Goal: Task Accomplishment & Management: Complete application form

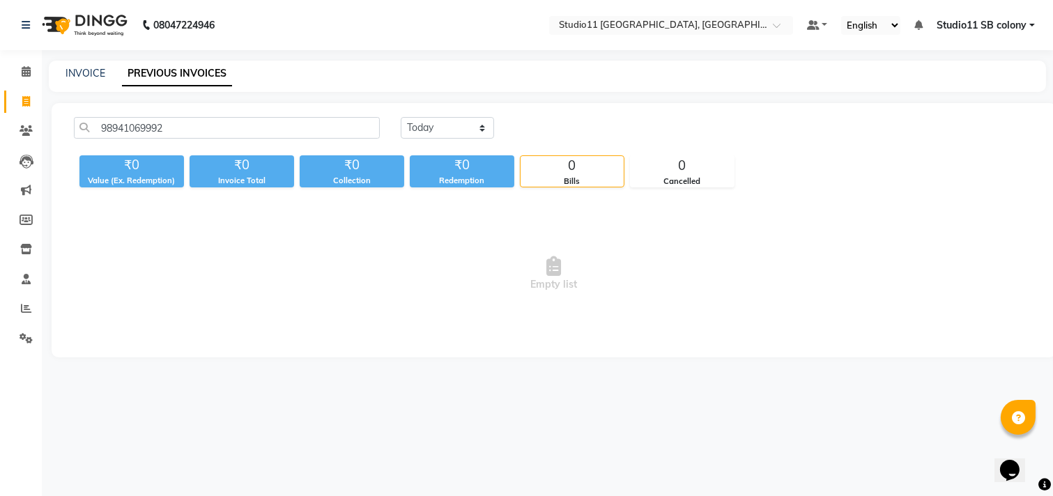
click at [117, 124] on input "98941069992" at bounding box center [227, 128] width 306 height 22
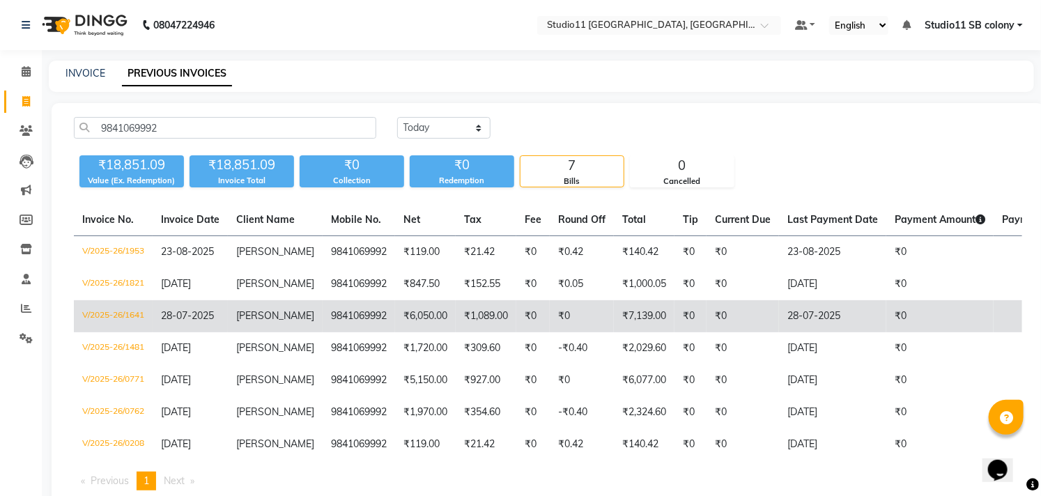
type input "9841069992"
click at [739, 321] on td "₹0" at bounding box center [743, 316] width 72 height 32
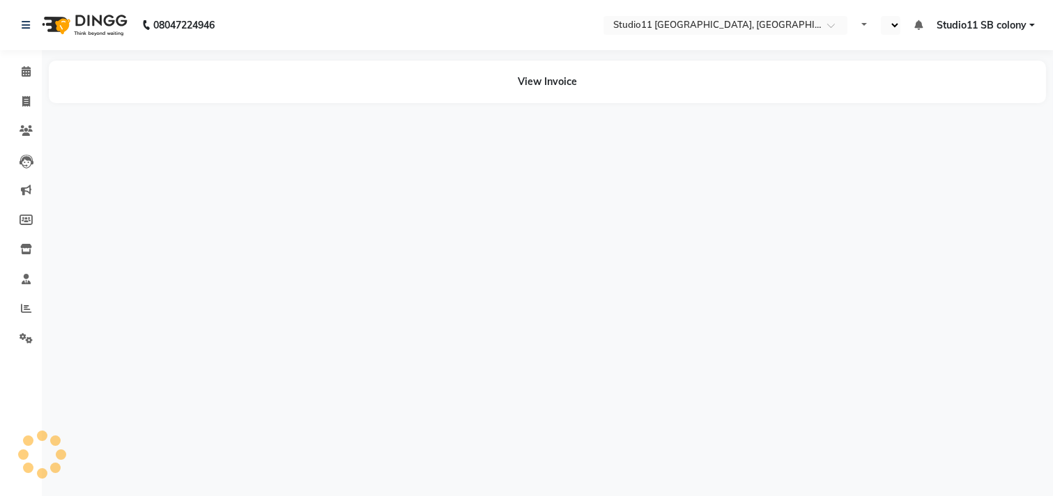
select select "en"
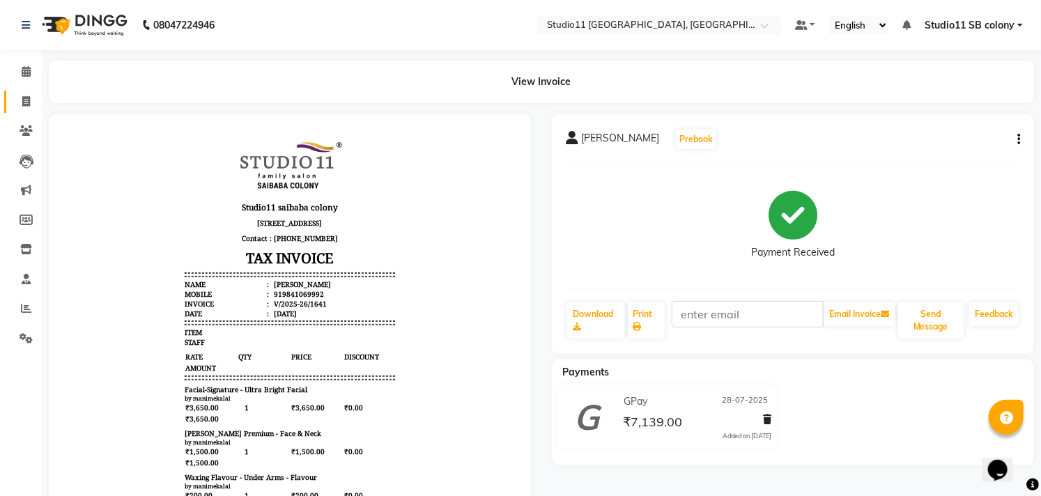
click at [18, 106] on span at bounding box center [26, 102] width 24 height 16
select select "service"
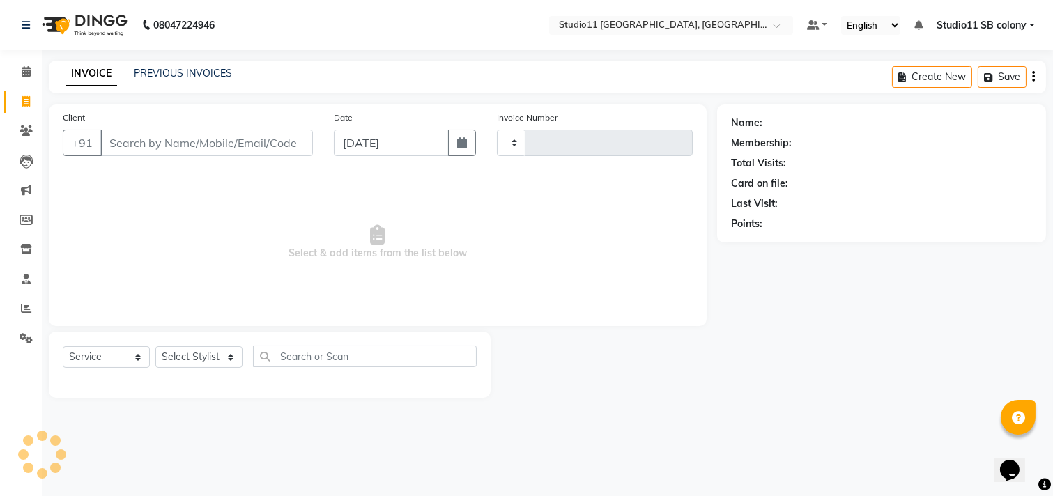
type input "2169"
select select "7717"
click at [195, 357] on select "Select Stylist" at bounding box center [198, 357] width 87 height 22
click at [189, 355] on select "Select Stylist" at bounding box center [198, 357] width 87 height 22
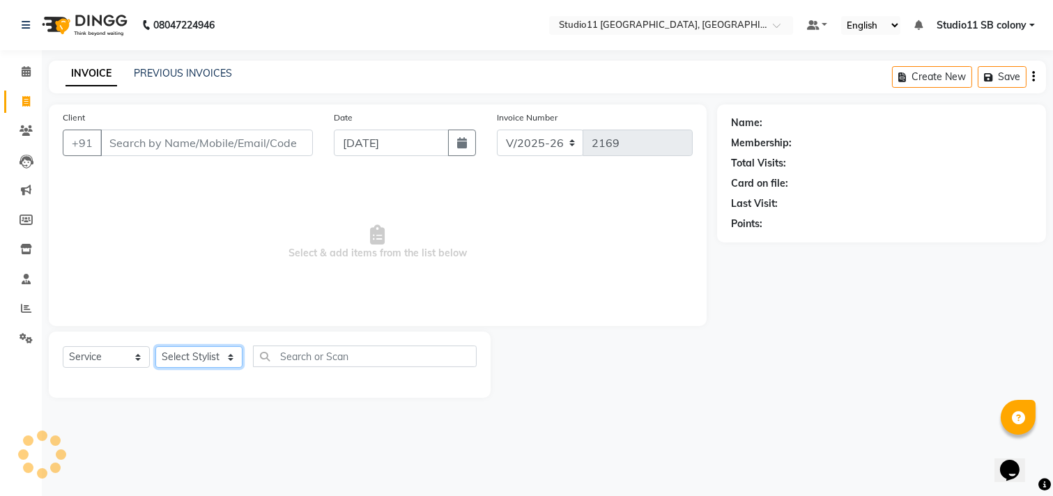
click at [189, 354] on select "Select Stylist [PERSON_NAME] Dani [PERSON_NAME] Josna kaif [PERSON_NAME] [PERSO…" at bounding box center [198, 357] width 87 height 22
select select "68719"
click at [155, 347] on select "Select Stylist [PERSON_NAME] Dani [PERSON_NAME] Josna kaif [PERSON_NAME] [PERSO…" at bounding box center [198, 357] width 87 height 22
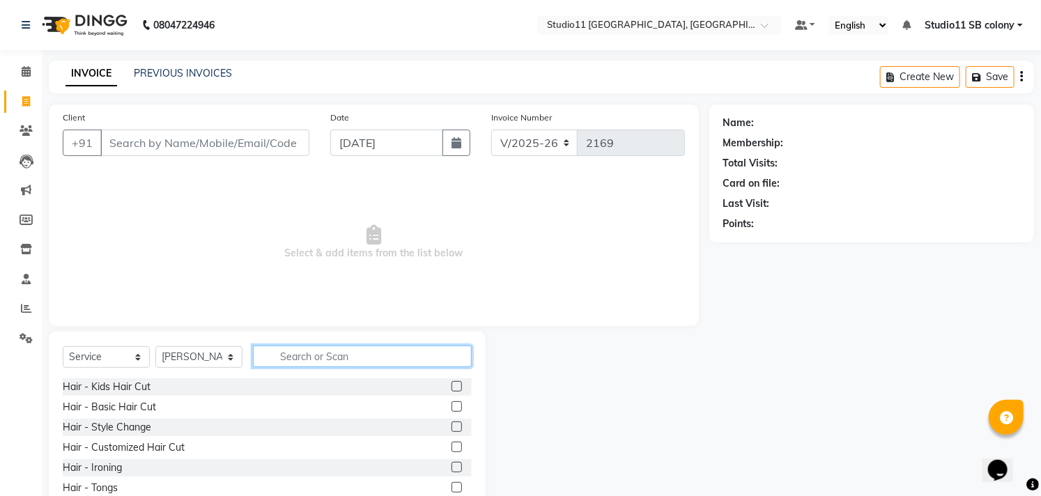
click at [330, 354] on input "text" at bounding box center [362, 357] width 219 height 22
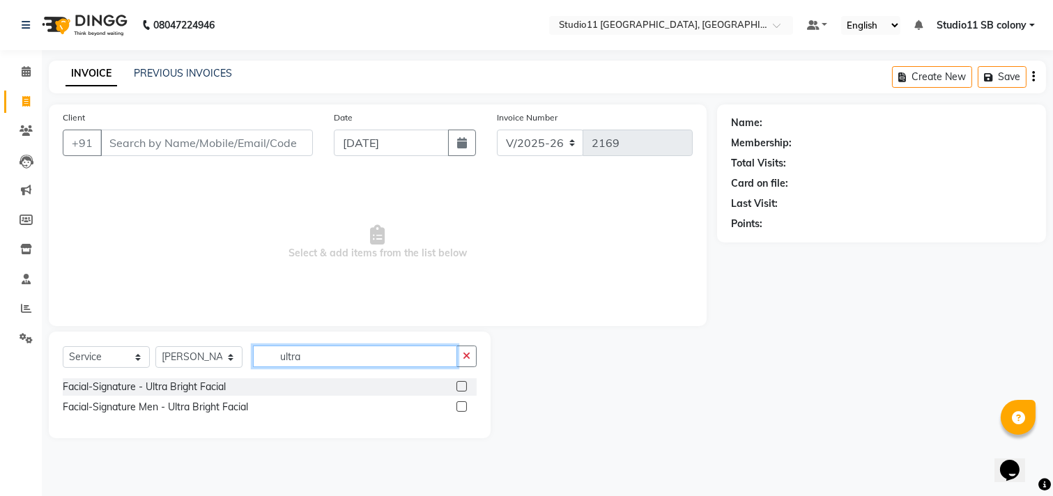
type input "ultra"
click at [461, 388] on label at bounding box center [461, 386] width 10 height 10
click at [461, 388] on input "checkbox" at bounding box center [460, 387] width 9 height 9
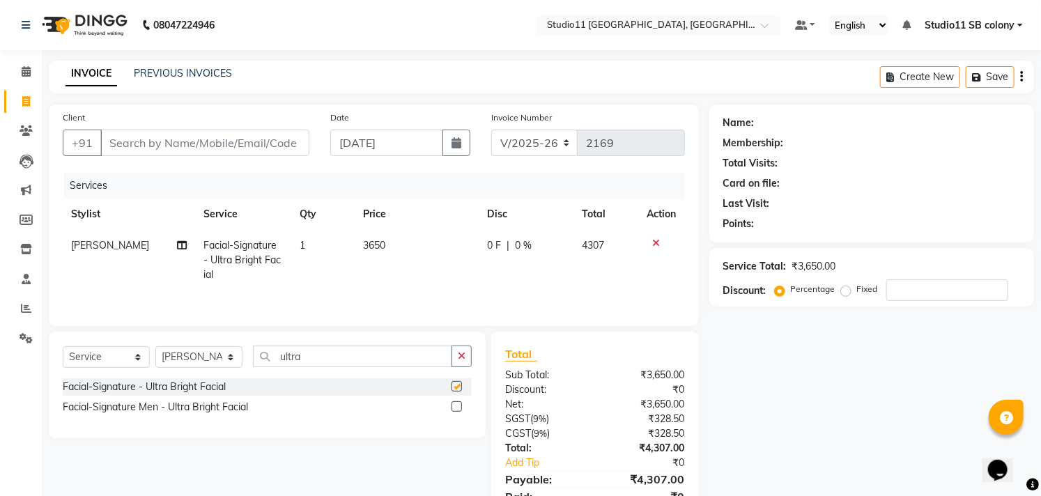
checkbox input "false"
click at [325, 359] on input "ultra" at bounding box center [352, 357] width 199 height 22
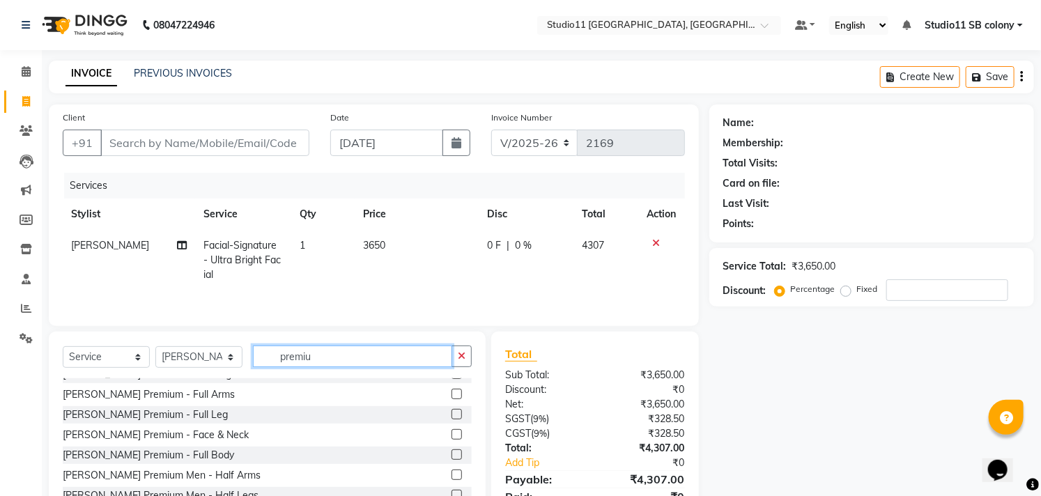
scroll to position [155, 0]
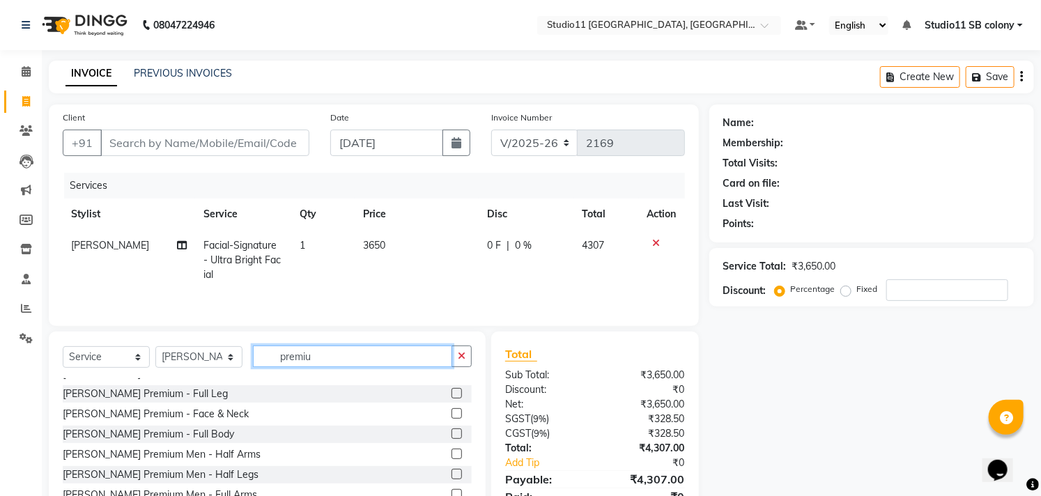
type input "premiu"
click at [451, 413] on label at bounding box center [456, 413] width 10 height 10
click at [451, 413] on input "checkbox" at bounding box center [455, 414] width 9 height 9
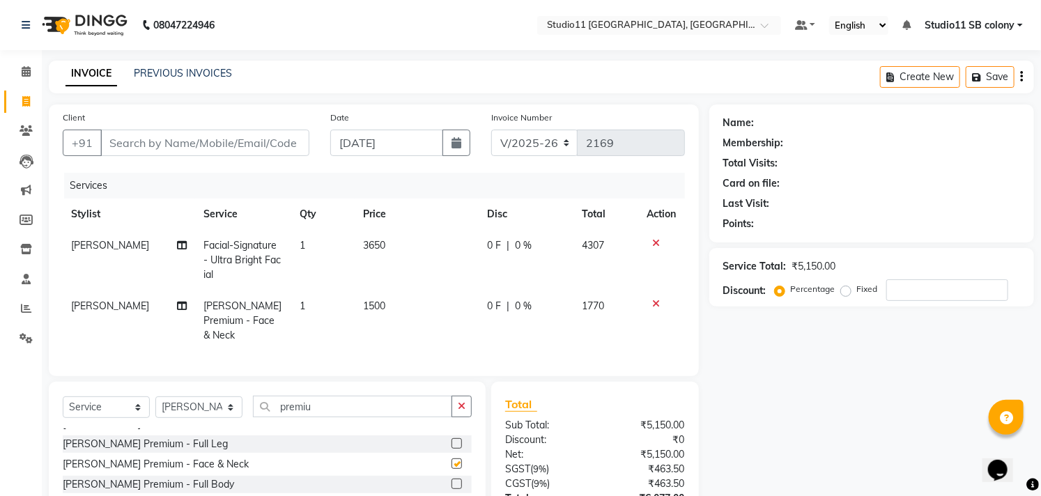
checkbox input "false"
click at [465, 408] on icon "button" at bounding box center [462, 406] width 8 height 10
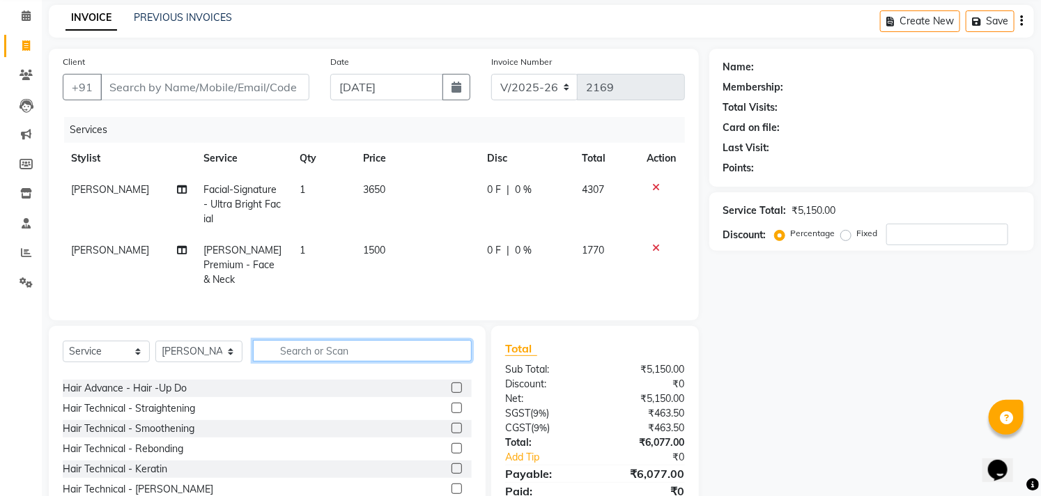
scroll to position [0, 0]
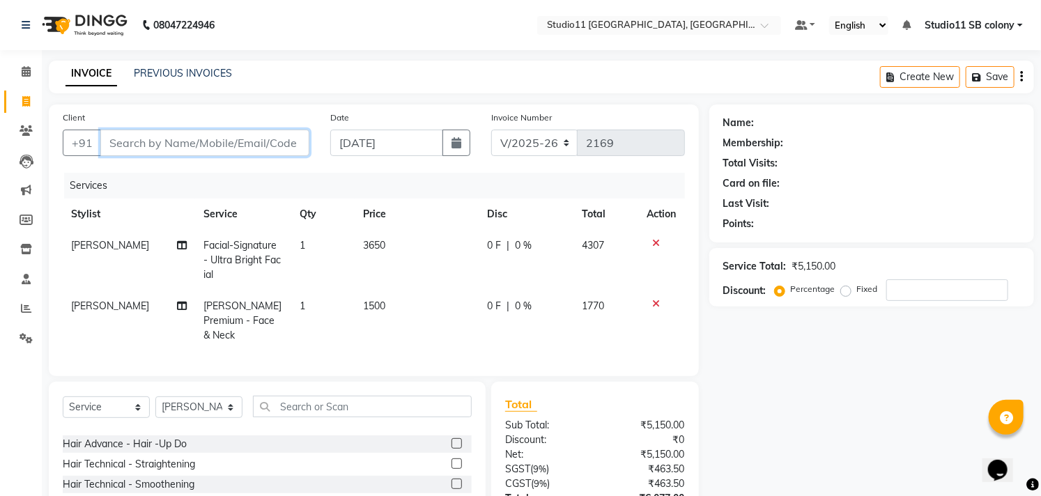
click at [225, 137] on input "Client" at bounding box center [204, 143] width 209 height 26
type input "9"
type input "0"
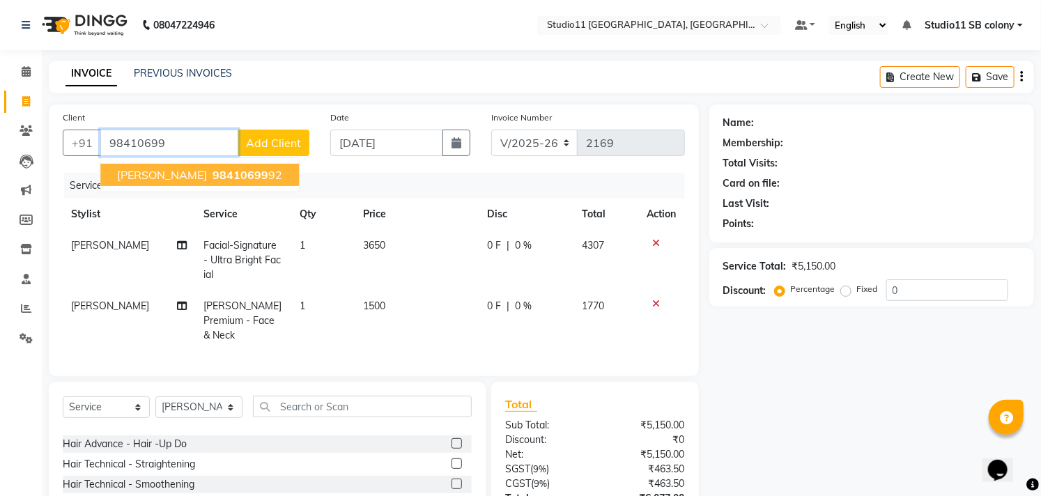
click at [226, 176] on ngb-highlight "98410699 92" at bounding box center [246, 175] width 72 height 14
type input "9841069992"
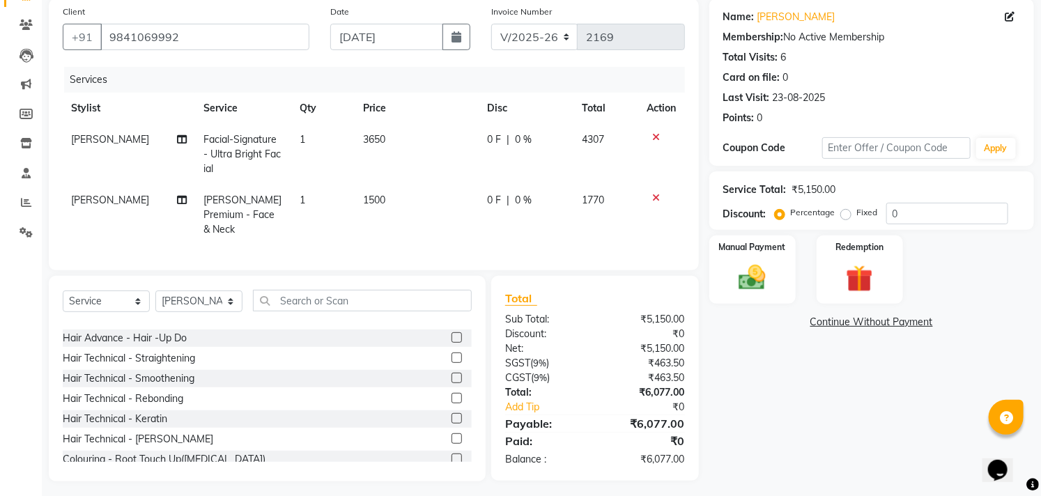
scroll to position [109, 0]
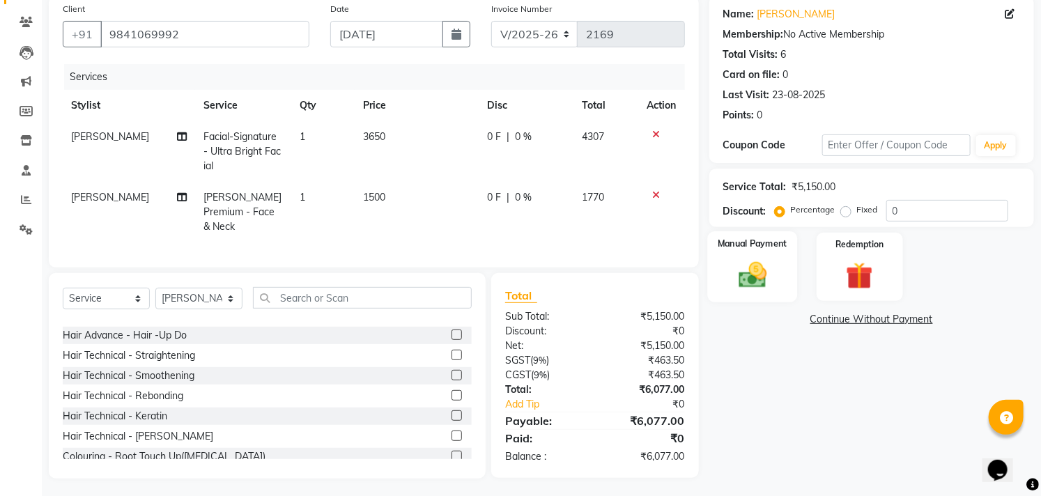
click at [778, 265] on div "Manual Payment" at bounding box center [752, 266] width 90 height 71
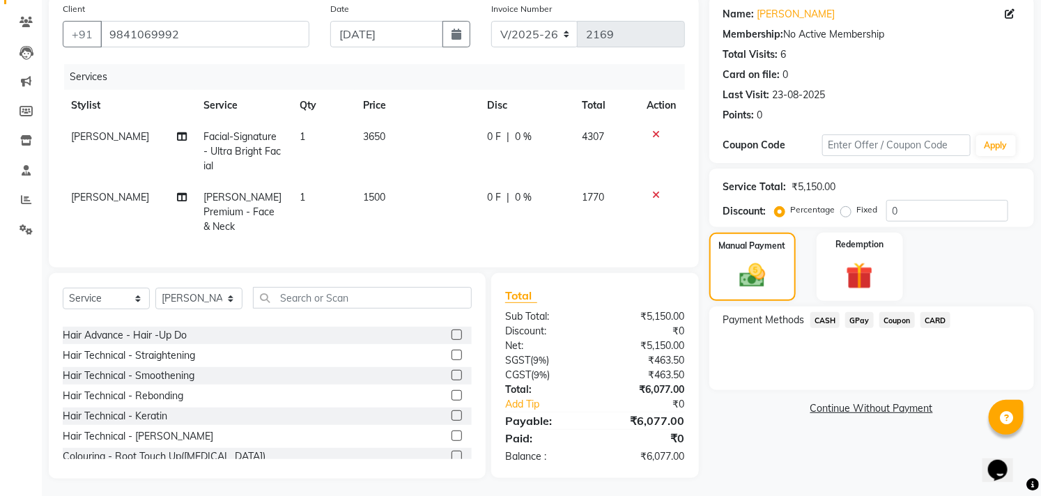
click at [861, 318] on span "GPay" at bounding box center [859, 320] width 29 height 16
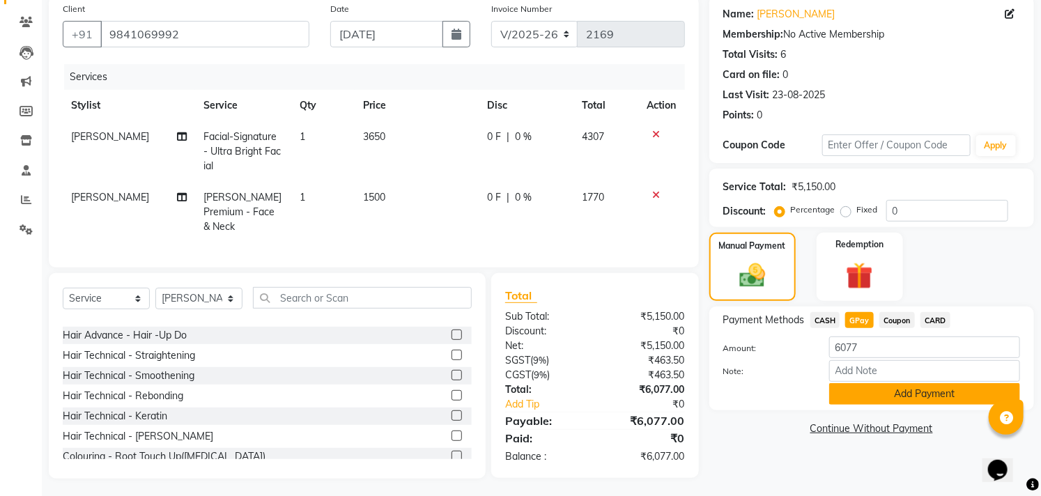
click at [893, 399] on button "Add Payment" at bounding box center [924, 394] width 191 height 22
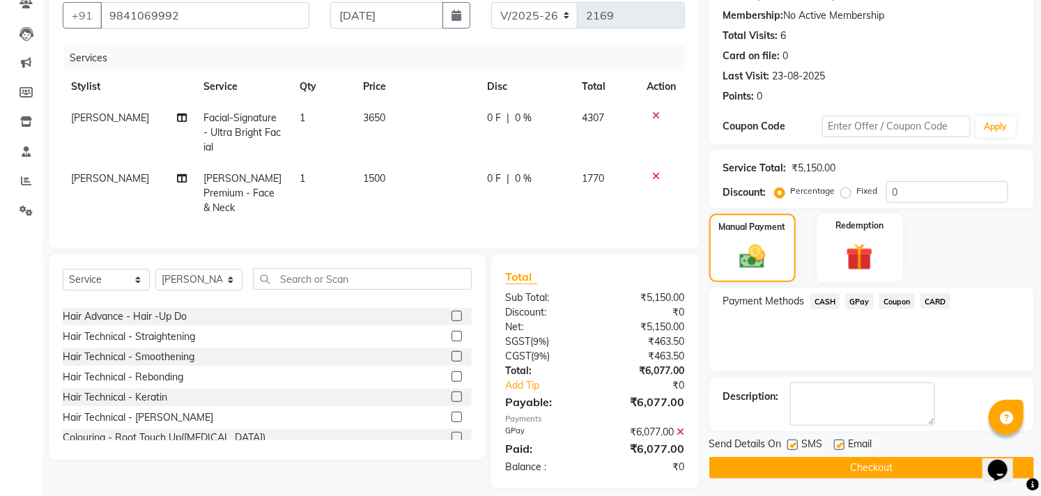
scroll to position [137, 0]
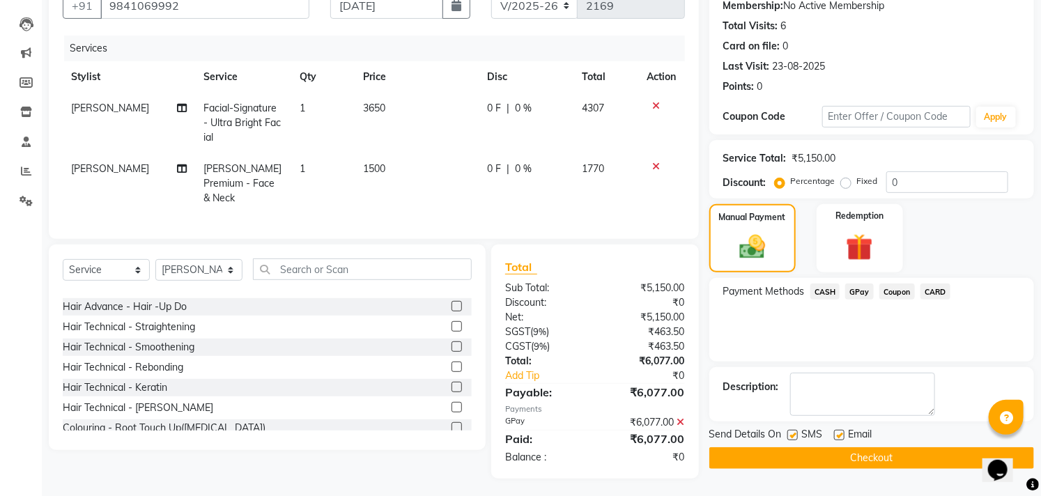
click at [841, 433] on label at bounding box center [839, 435] width 10 height 10
click at [841, 433] on input "checkbox" at bounding box center [838, 435] width 9 height 9
checkbox input "false"
click at [796, 432] on label at bounding box center [792, 435] width 10 height 10
click at [796, 432] on input "checkbox" at bounding box center [791, 435] width 9 height 9
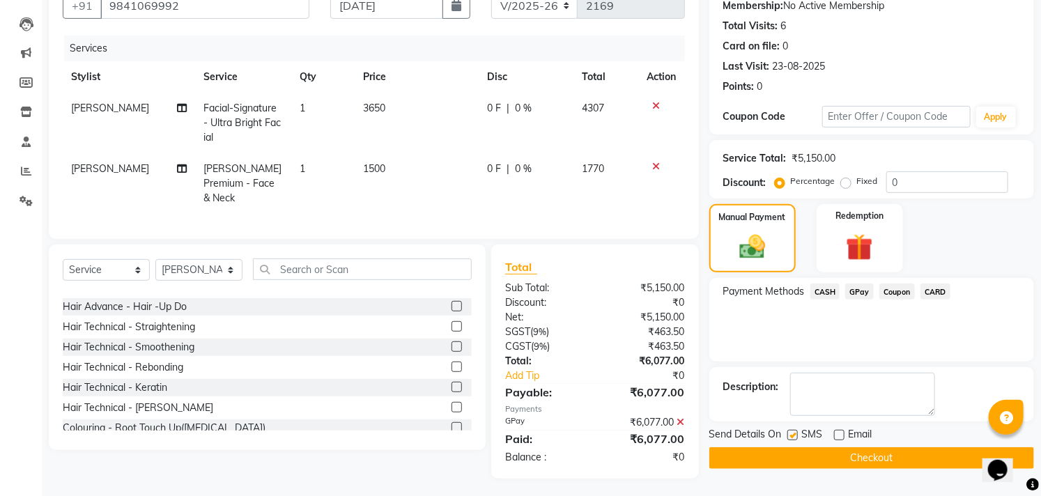
checkbox input "false"
click at [804, 451] on button "Checkout" at bounding box center [871, 458] width 325 height 22
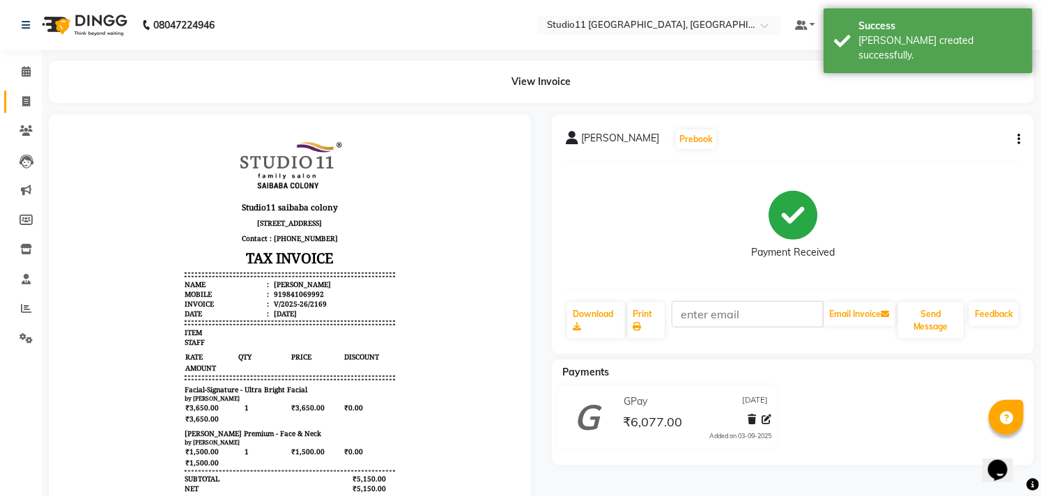
click at [23, 110] on link "Invoice" at bounding box center [20, 102] width 33 height 23
select select "service"
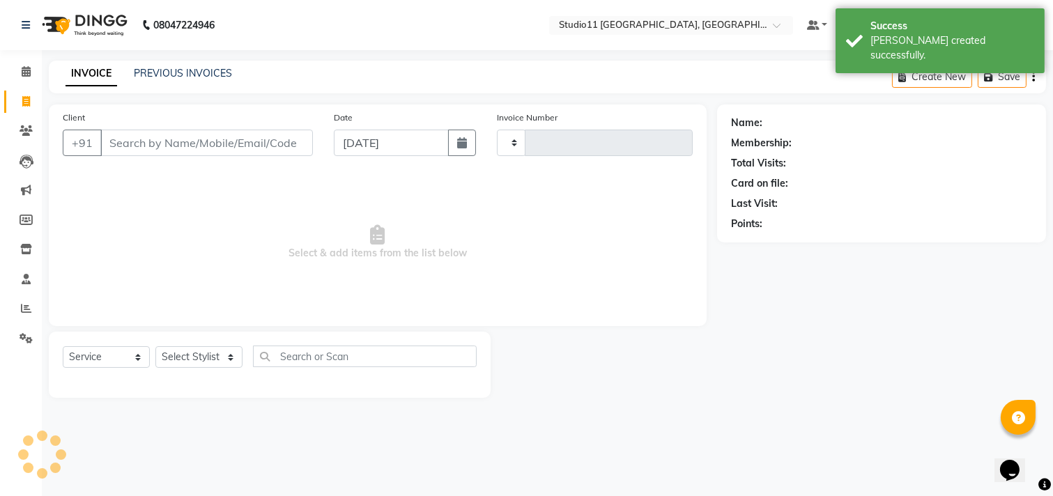
type input "2170"
select select "7717"
click at [201, 71] on link "PREVIOUS INVOICES" at bounding box center [183, 73] width 98 height 13
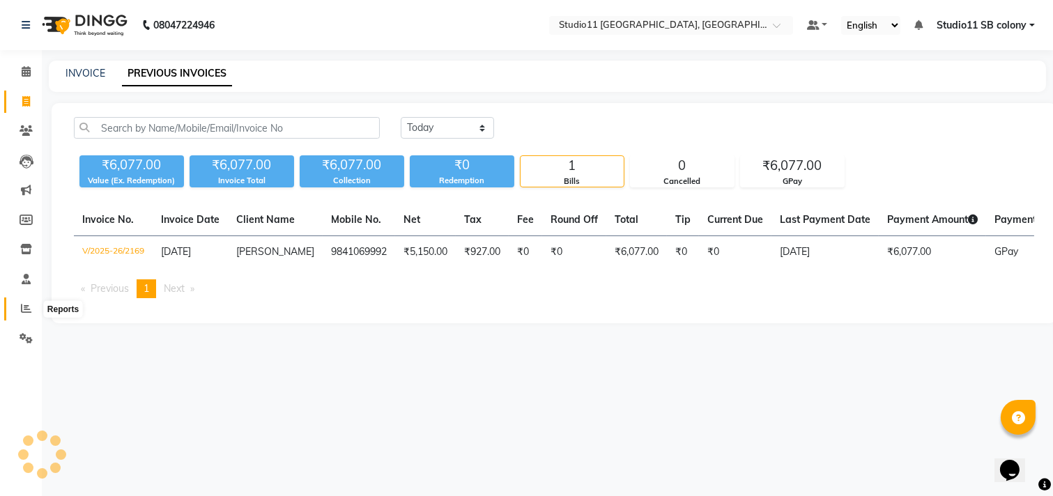
click at [22, 314] on icon at bounding box center [26, 308] width 10 height 10
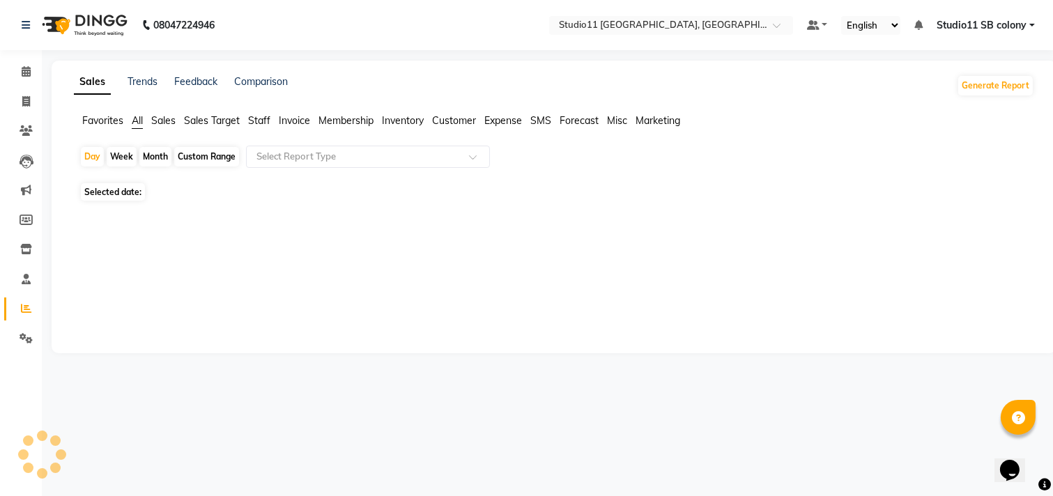
click at [254, 122] on span "Staff" at bounding box center [259, 120] width 22 height 13
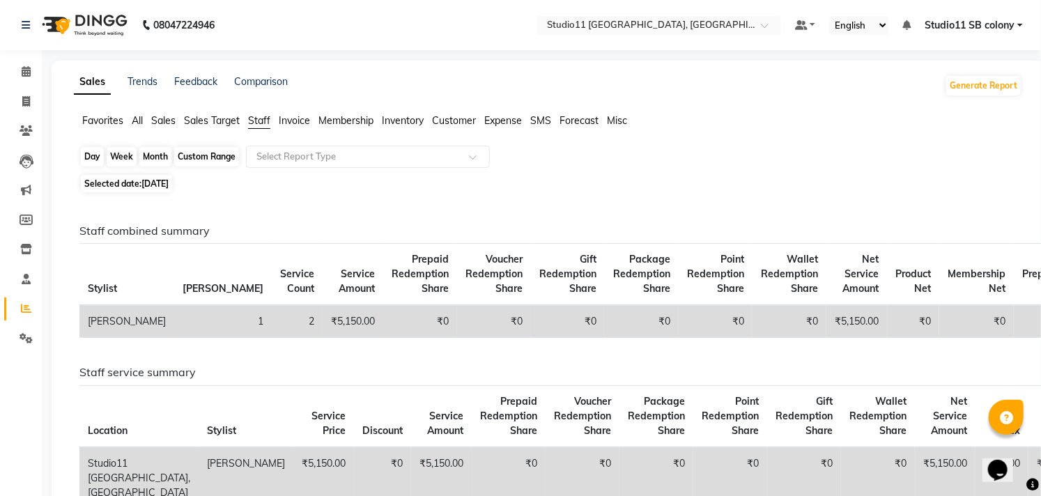
click at [98, 159] on div "Day" at bounding box center [92, 157] width 23 height 20
select select "9"
select select "2025"
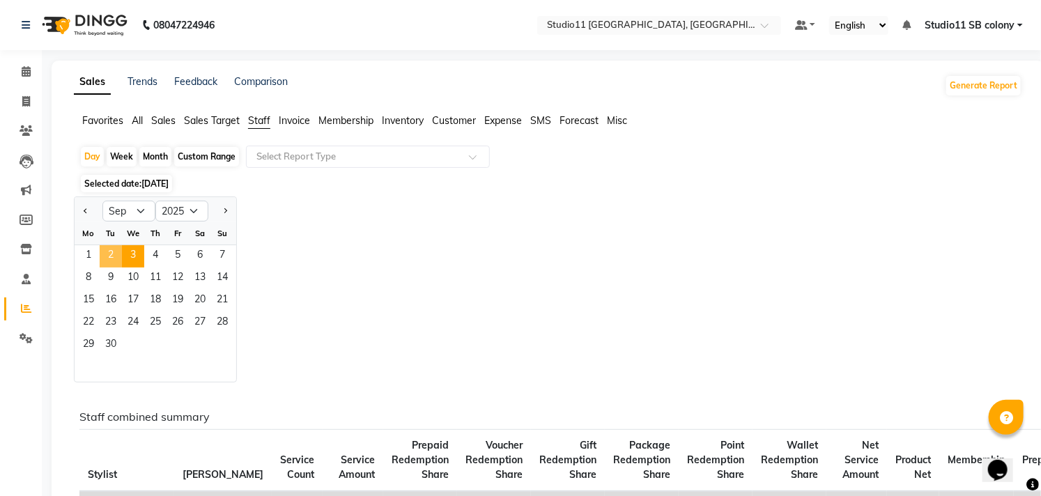
click at [111, 253] on span "2" at bounding box center [111, 256] width 22 height 22
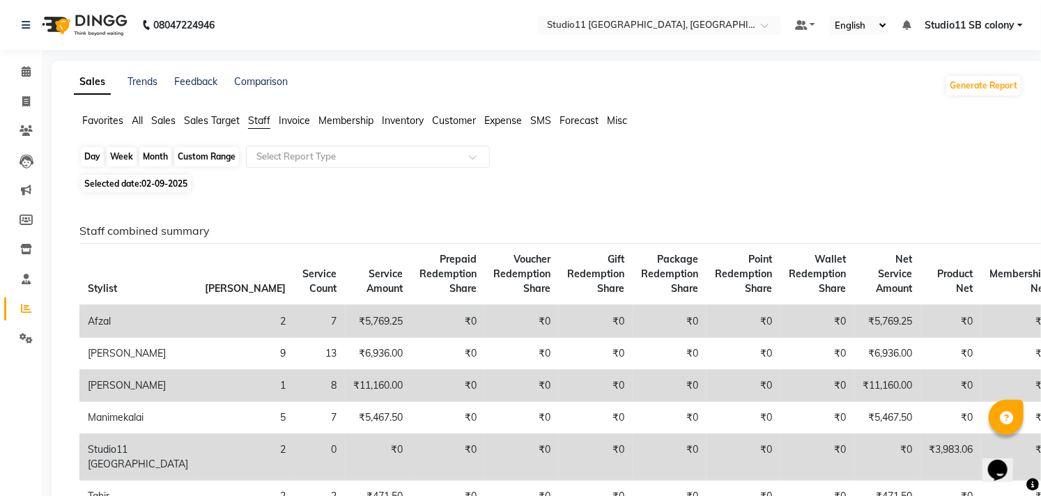
click at [93, 160] on div "Day" at bounding box center [92, 157] width 23 height 20
select select "9"
select select "2025"
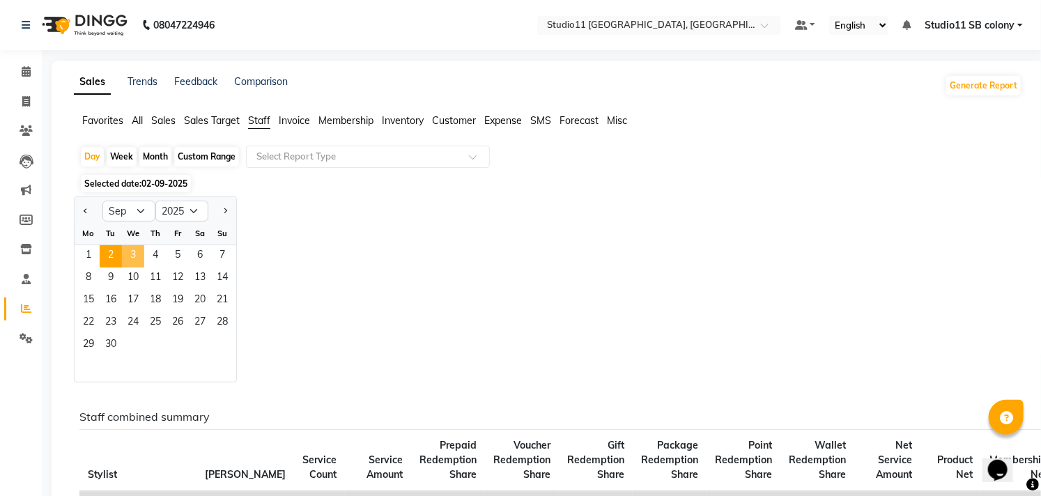
click at [135, 251] on span "3" at bounding box center [133, 256] width 22 height 22
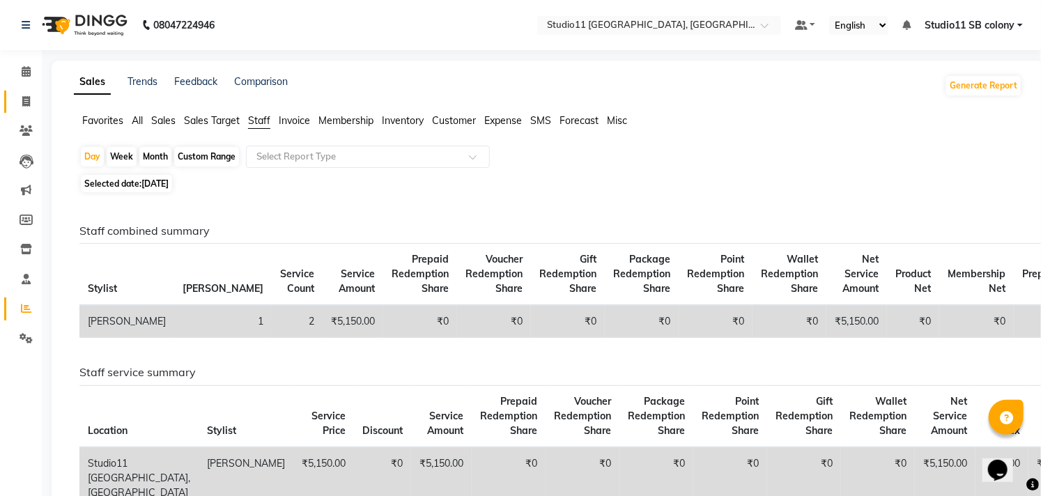
click at [24, 93] on link "Invoice" at bounding box center [20, 102] width 33 height 23
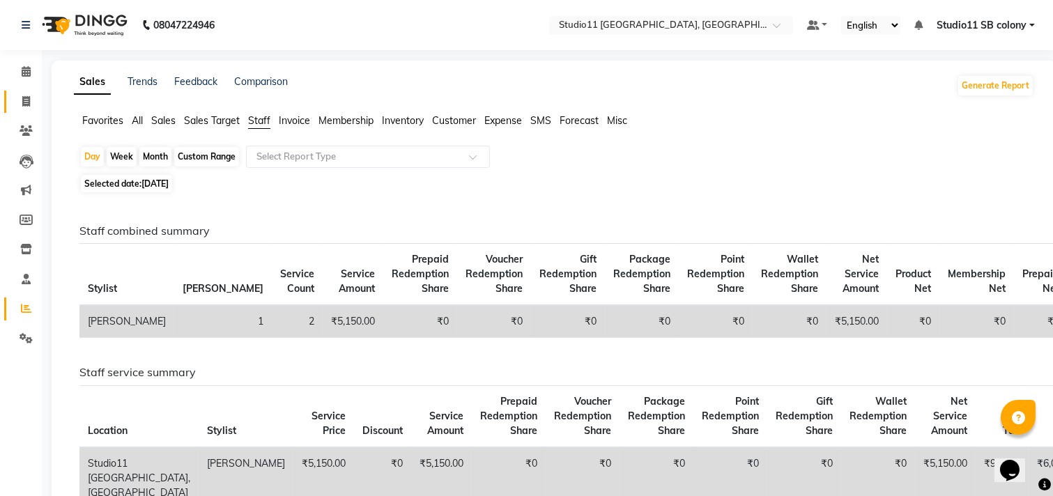
select select "7717"
select select "service"
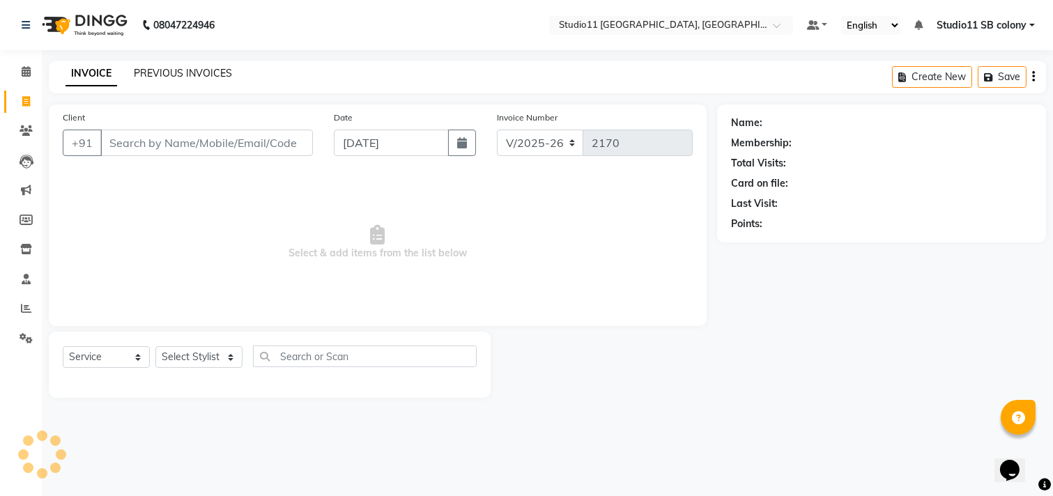
click at [191, 74] on link "PREVIOUS INVOICES" at bounding box center [183, 73] width 98 height 13
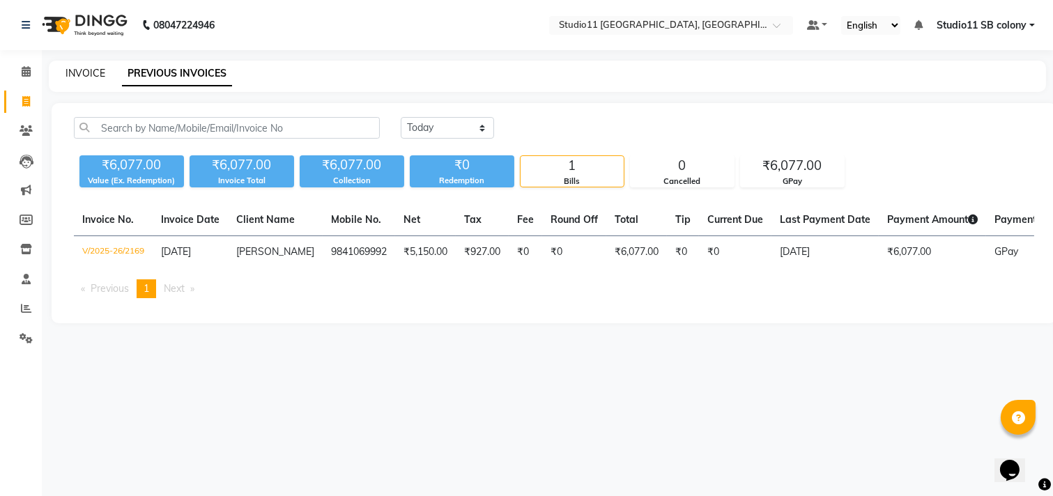
click at [84, 72] on link "INVOICE" at bounding box center [85, 73] width 40 height 13
select select "service"
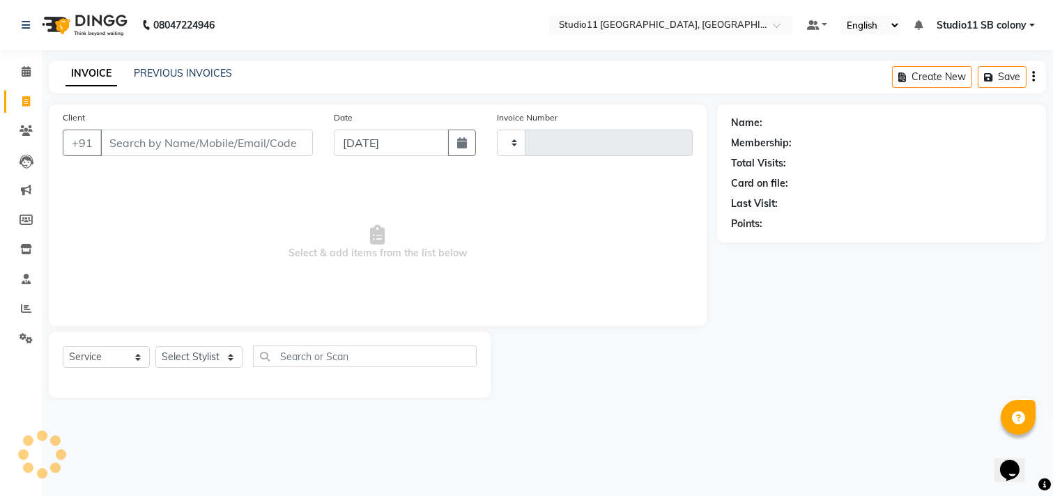
type input "2170"
select select "7717"
click at [219, 358] on select "Select Stylist [PERSON_NAME] Dani [PERSON_NAME] Josna kaif [PERSON_NAME] [PERSO…" at bounding box center [198, 357] width 87 height 22
select select "68719"
click at [155, 347] on select "Select Stylist [PERSON_NAME] Dani [PERSON_NAME] Josna kaif [PERSON_NAME] [PERSO…" at bounding box center [198, 357] width 87 height 22
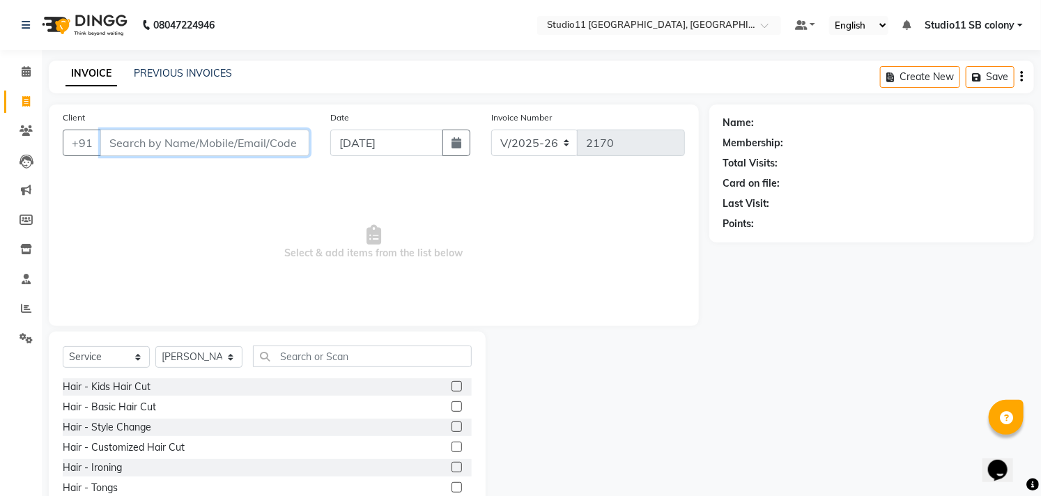
click at [236, 142] on input "Client" at bounding box center [204, 143] width 209 height 26
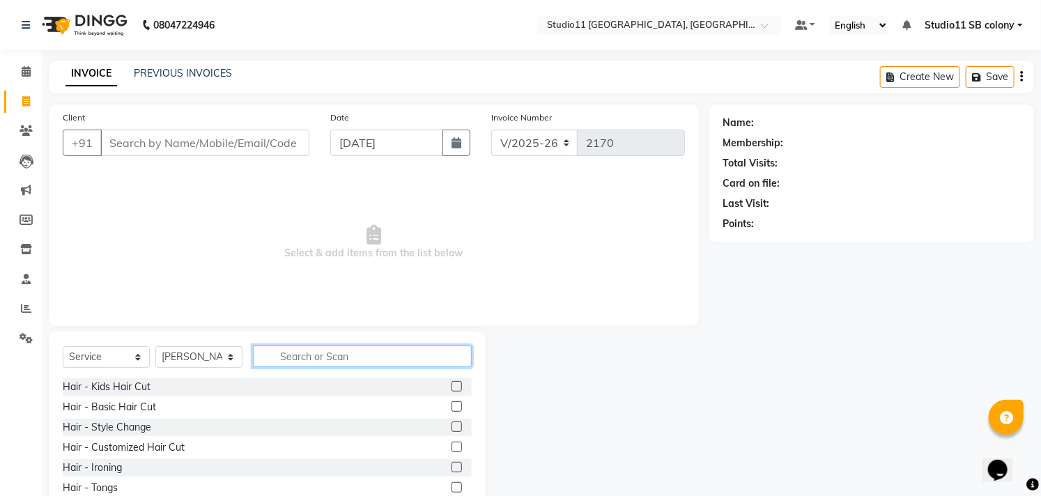
click at [332, 346] on input "text" at bounding box center [362, 357] width 219 height 22
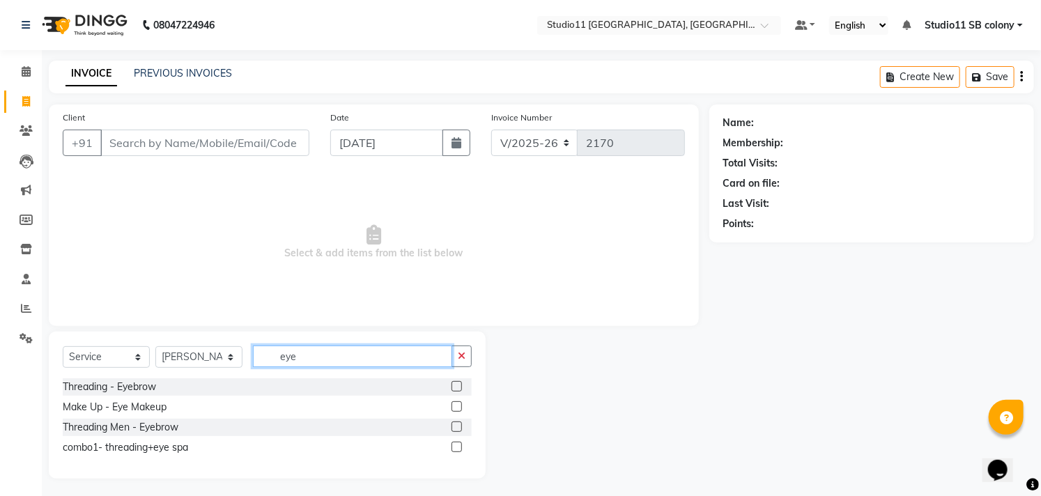
type input "eye"
click at [454, 387] on label at bounding box center [456, 386] width 10 height 10
click at [454, 387] on input "checkbox" at bounding box center [455, 387] width 9 height 9
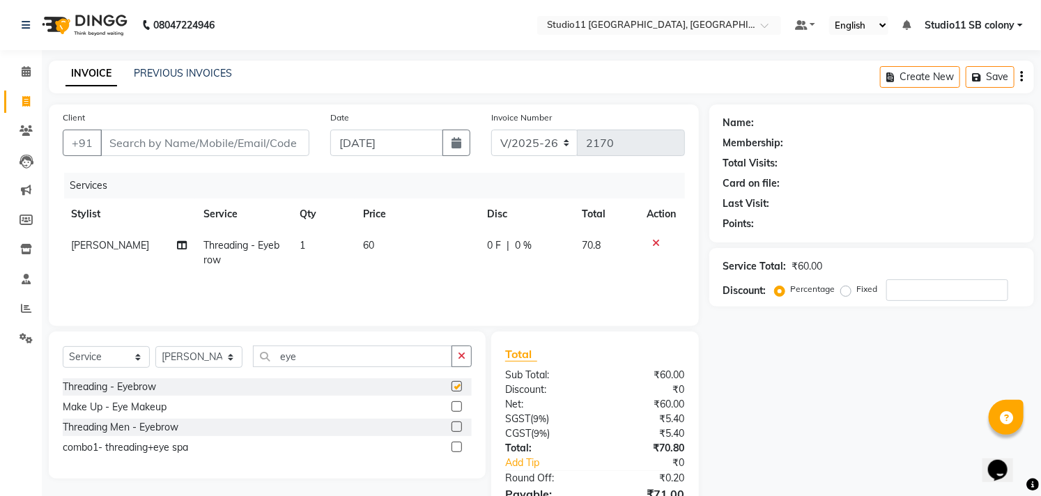
checkbox input "false"
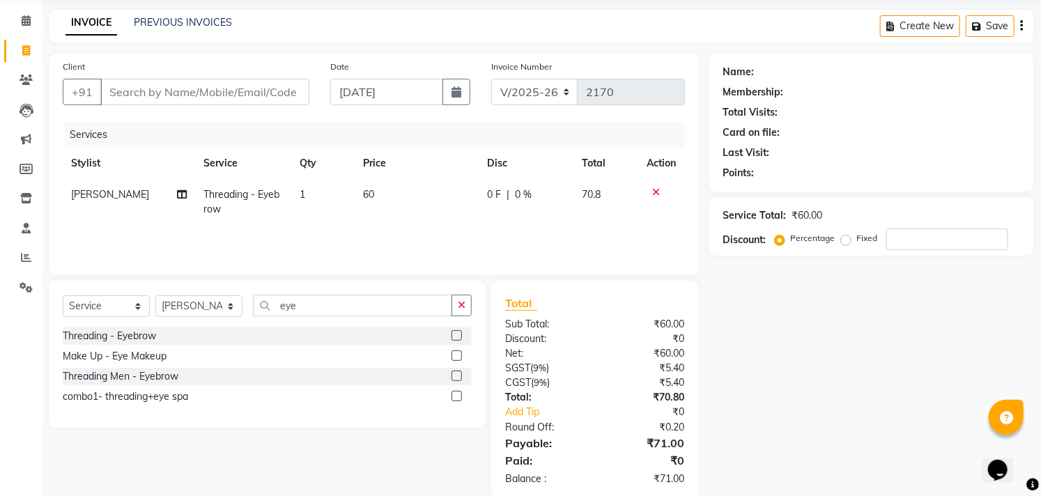
scroll to position [75, 0]
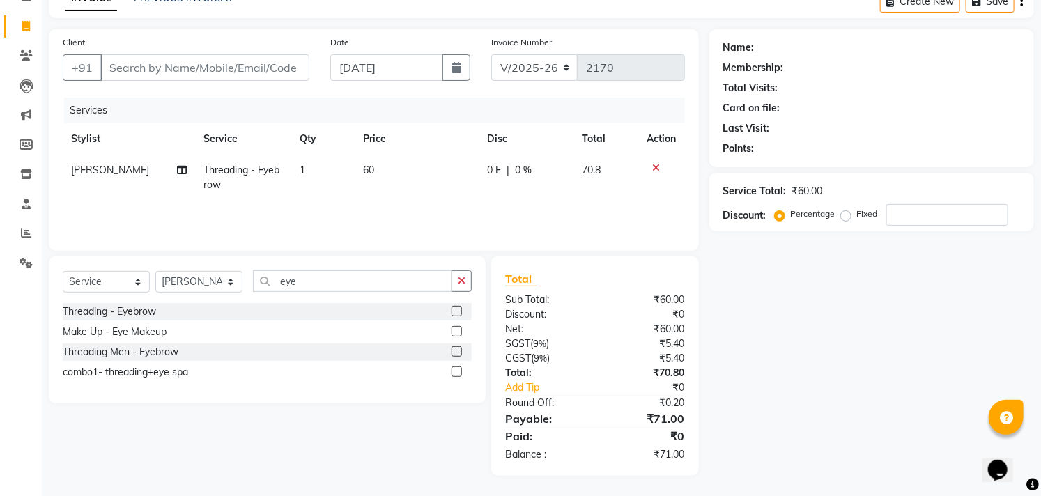
click at [402, 159] on td "60" at bounding box center [416, 178] width 123 height 46
select select "68719"
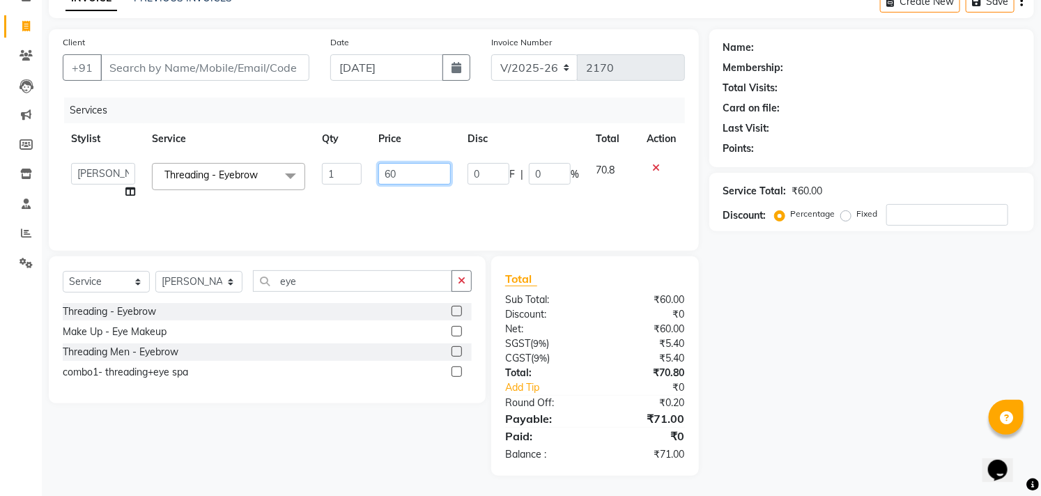
click at [423, 169] on input "60" at bounding box center [414, 174] width 72 height 22
type input "59.5"
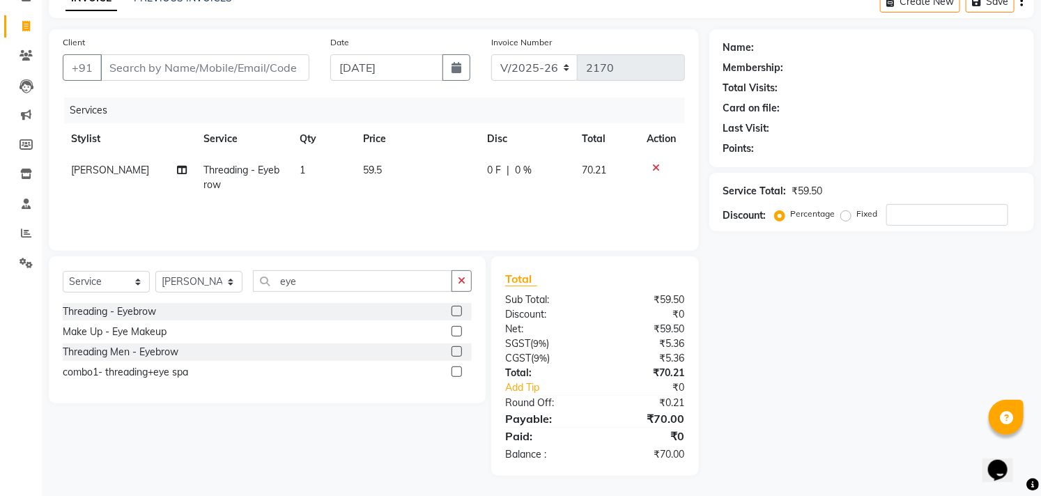
click at [420, 194] on td "59.5" at bounding box center [416, 178] width 123 height 46
select select "68719"
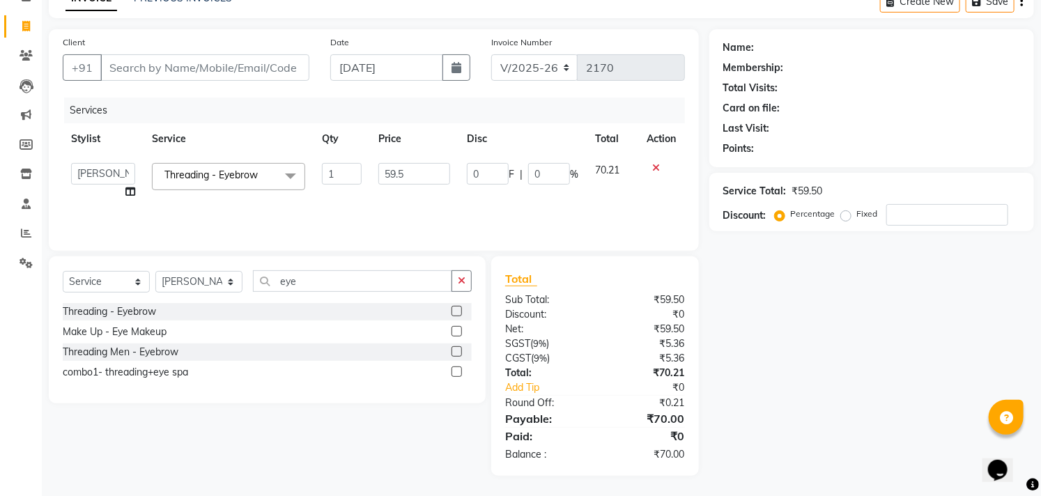
scroll to position [0, 10]
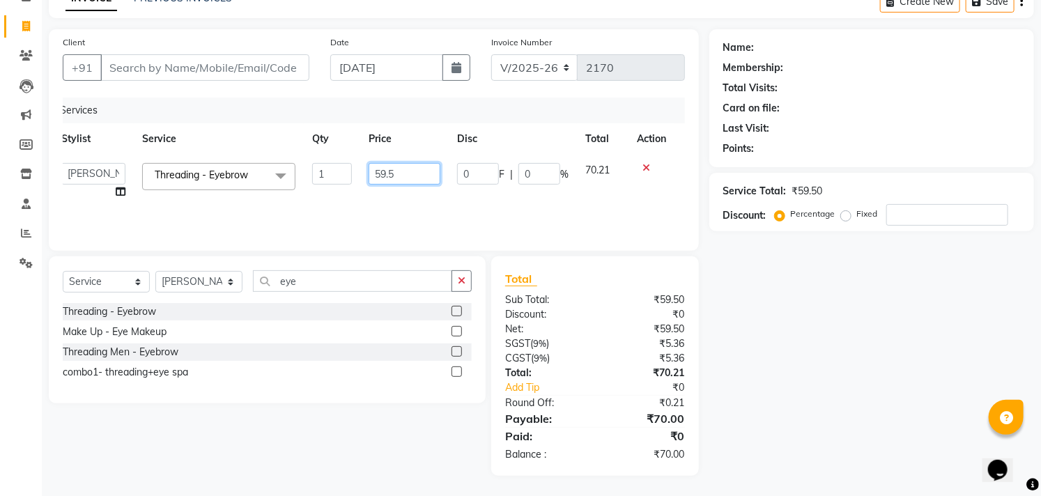
click at [400, 169] on input "59.5" at bounding box center [405, 174] width 72 height 22
type input "5"
type input "60"
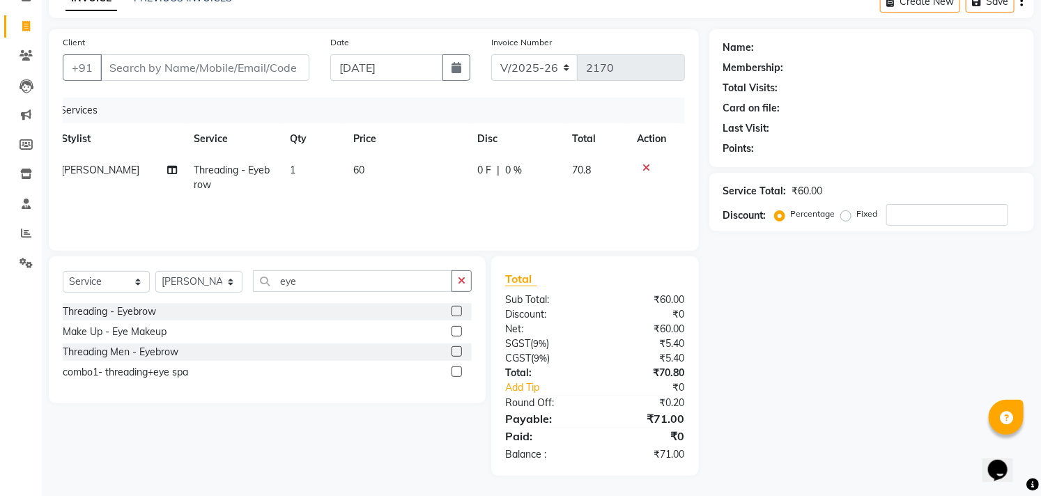
click at [430, 134] on th "Price" at bounding box center [406, 138] width 123 height 31
click at [383, 187] on td "60" at bounding box center [406, 178] width 123 height 46
select select "68719"
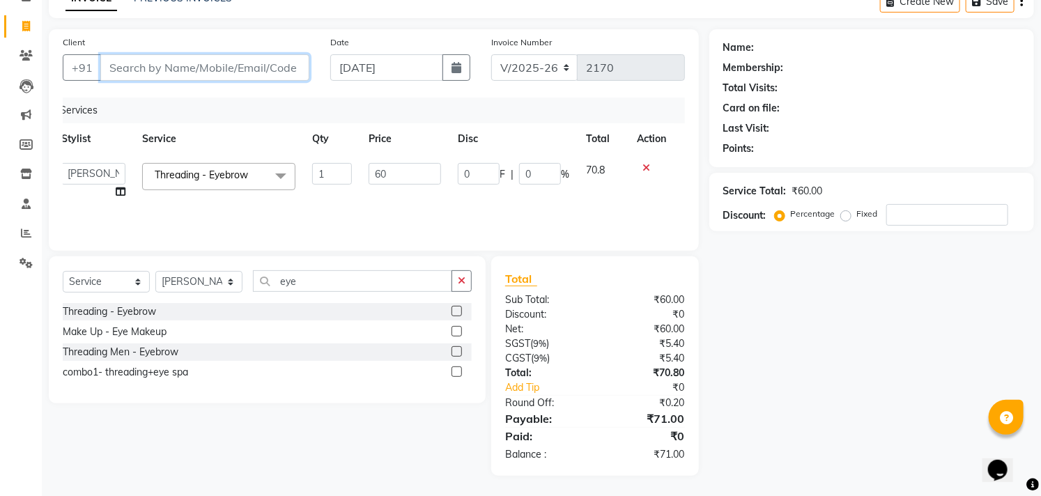
click at [262, 60] on input "Client" at bounding box center [204, 67] width 209 height 26
type input "9"
type input "0"
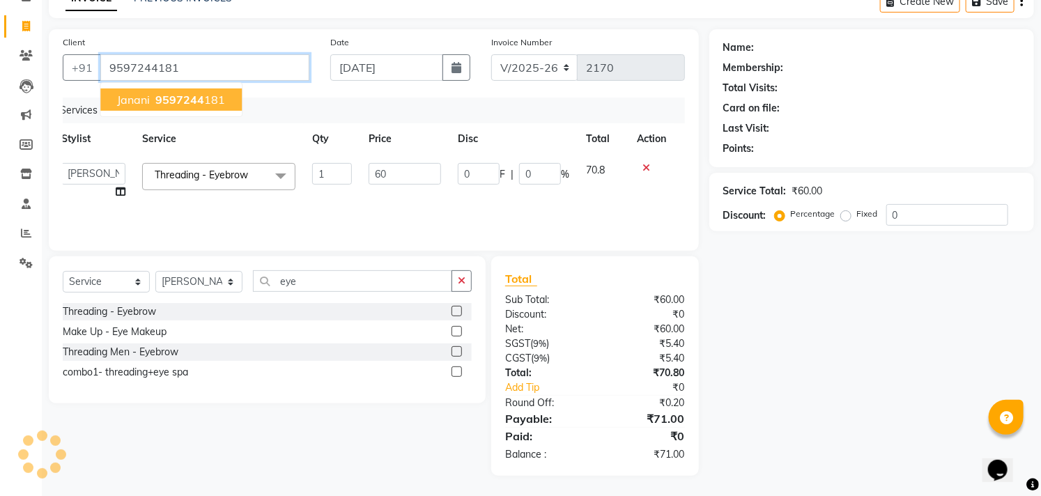
type input "9597244181"
type input "9"
type input "15"
select select "1: Object"
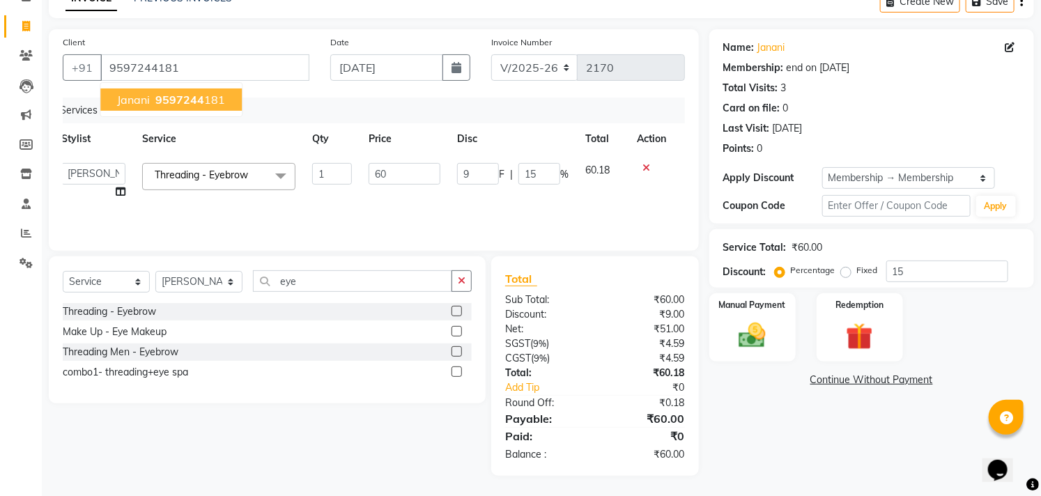
click at [233, 98] on button "[DEMOGRAPHIC_DATA] 9597244 181" at bounding box center [170, 99] width 141 height 22
type input "0"
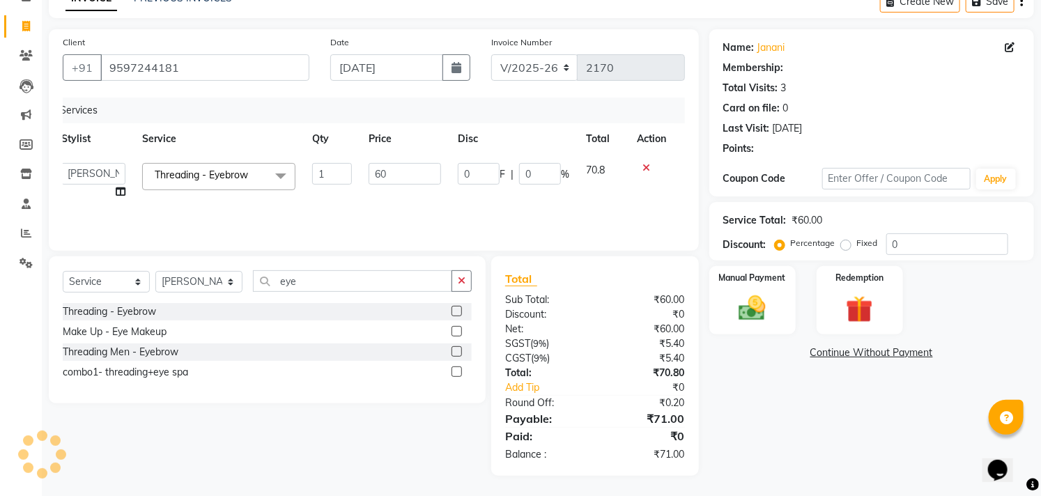
type input "9"
type input "15"
select select "1: Object"
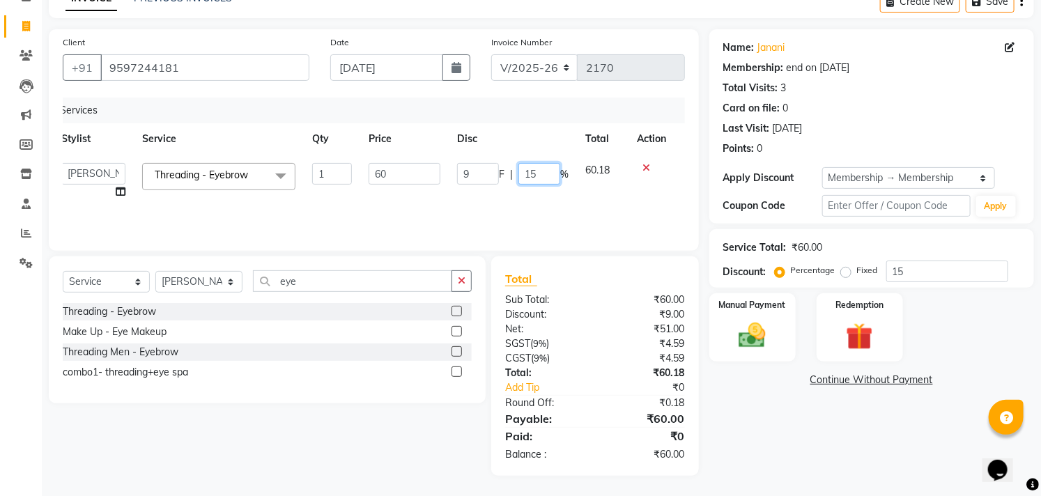
click at [546, 169] on input "15" at bounding box center [539, 174] width 42 height 22
type input "1"
type input "0"
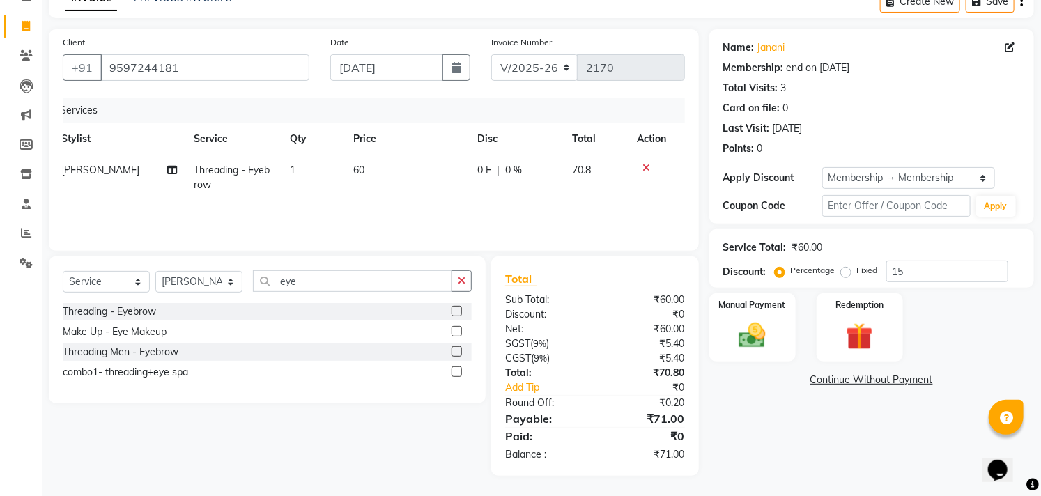
click at [550, 134] on th "Disc" at bounding box center [516, 138] width 95 height 31
click at [383, 175] on td "60" at bounding box center [406, 178] width 123 height 46
select select "68719"
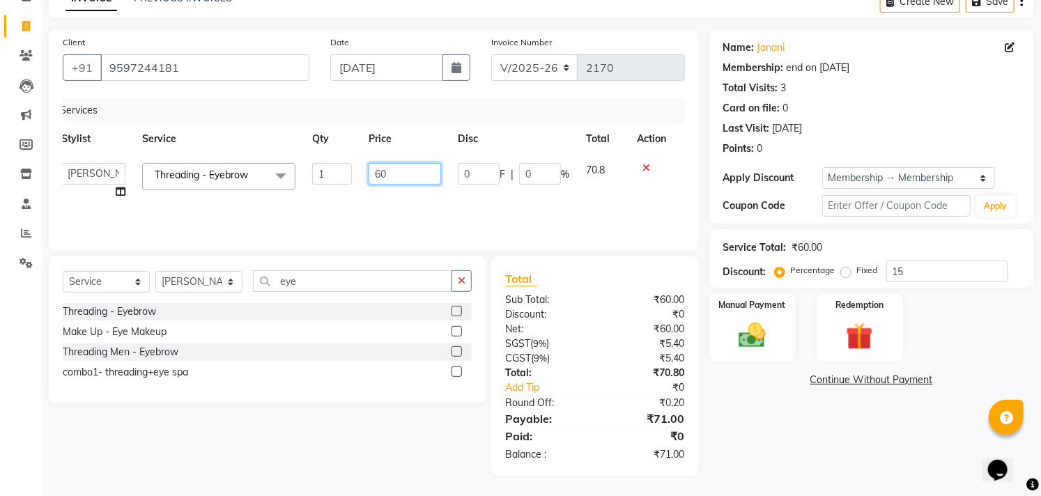
click at [413, 178] on input "60" at bounding box center [405, 174] width 72 height 22
type input "59.5"
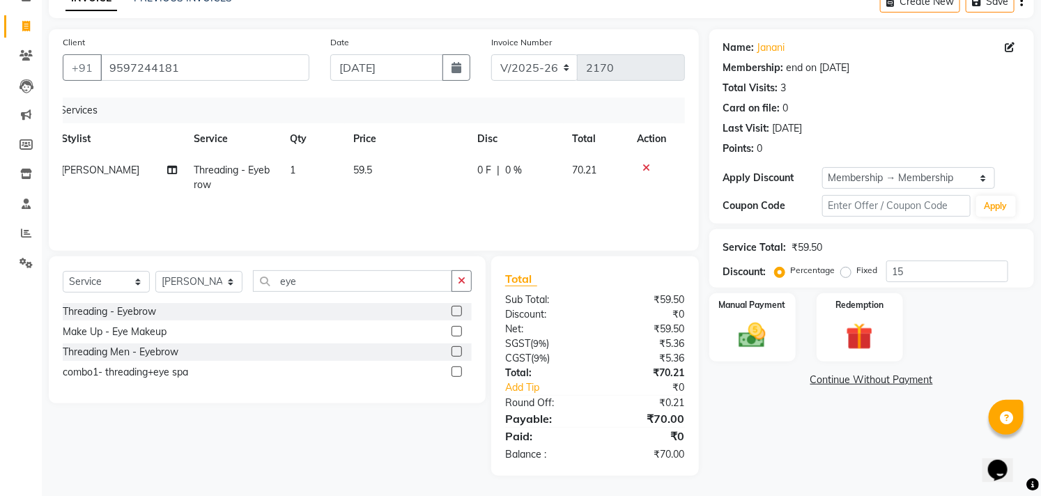
click at [759, 407] on div "Name: Janani Membership: end on [DATE] Total Visits: 3 Card on file: 0 Last Vis…" at bounding box center [876, 252] width 335 height 447
click at [753, 337] on img at bounding box center [752, 336] width 46 height 32
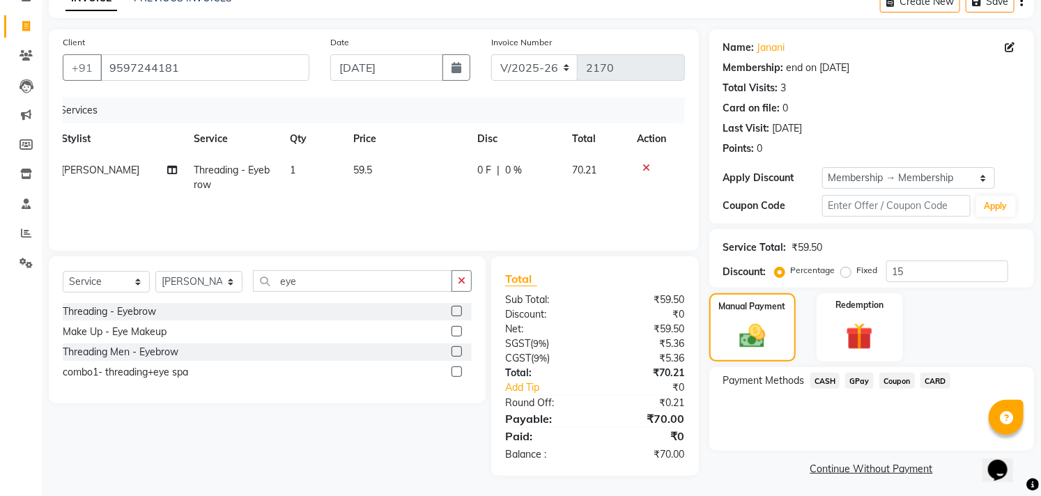
click at [866, 380] on span "GPay" at bounding box center [859, 381] width 29 height 16
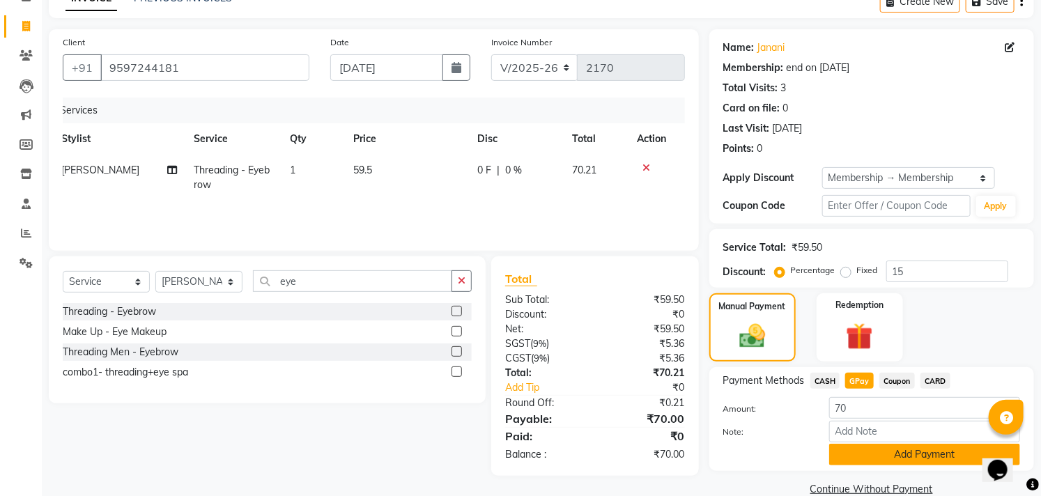
click at [870, 451] on button "Add Payment" at bounding box center [924, 455] width 191 height 22
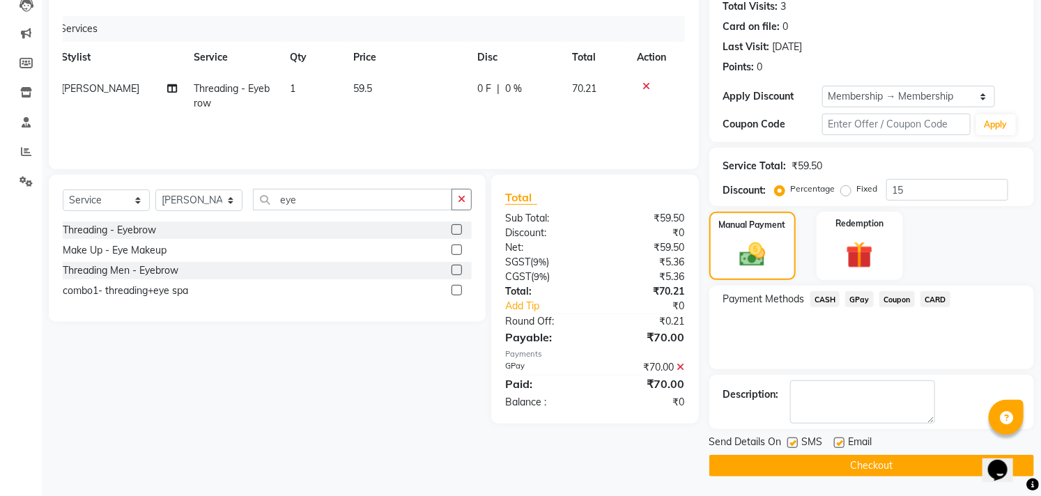
scroll to position [157, 0]
drag, startPoint x: 838, startPoint y: 440, endPoint x: 826, endPoint y: 435, distance: 12.8
click at [840, 437] on label at bounding box center [839, 442] width 10 height 10
click at [840, 438] on input "checkbox" at bounding box center [838, 442] width 9 height 9
checkbox input "false"
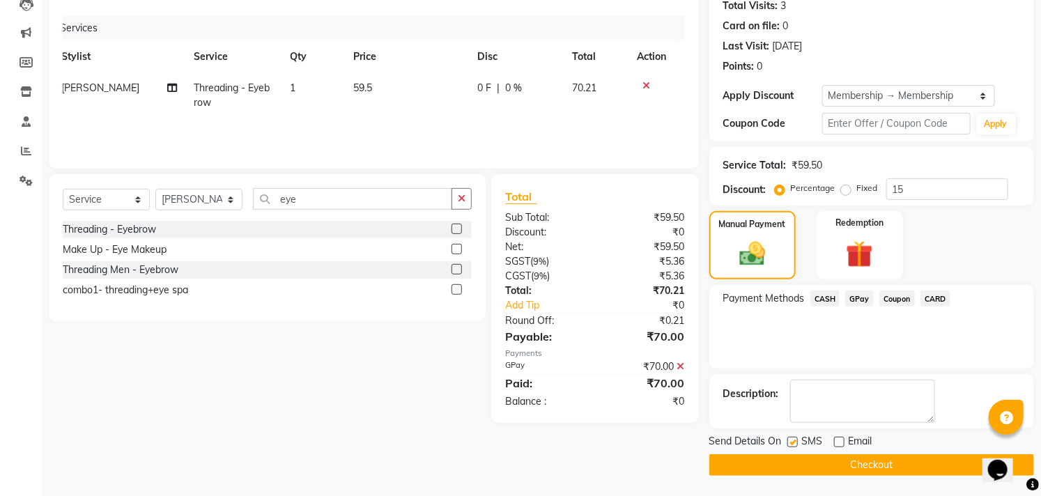
click at [794, 443] on label at bounding box center [792, 442] width 10 height 10
click at [794, 443] on input "checkbox" at bounding box center [791, 442] width 9 height 9
checkbox input "false"
click at [802, 461] on button "Checkout" at bounding box center [871, 465] width 325 height 22
